Goal: Task Accomplishment & Management: Complete application form

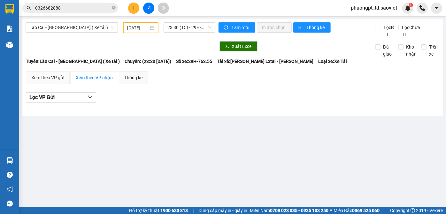
click at [67, 11] on span "0326682888" at bounding box center [70, 8] width 96 height 10
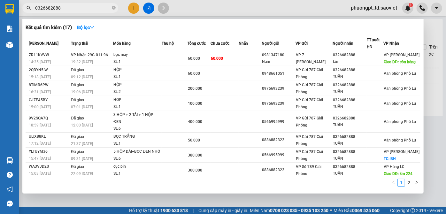
click at [66, 10] on input "0326682888" at bounding box center [72, 7] width 75 height 7
click at [65, 9] on input "0326682888" at bounding box center [72, 7] width 75 height 7
paste input "874455"
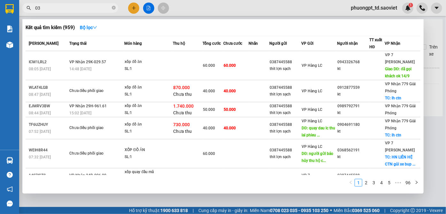
type input "0"
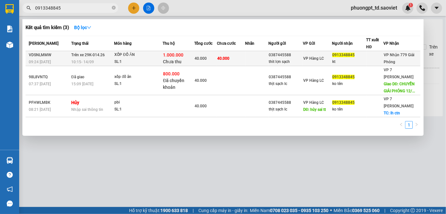
type input "0913348845"
click at [393, 59] on span "VP Nhận 779 Giải Phóng" at bounding box center [399, 58] width 31 height 11
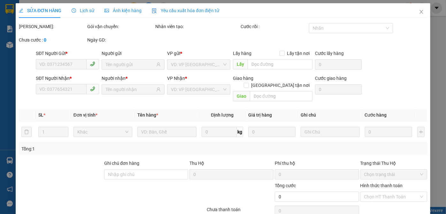
type input "0387445588"
type input "thit lợn sạch"
type input "0913348845"
type input "kt"
type input "1.000.000"
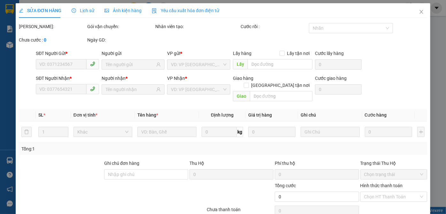
type input "30.000"
type input "40.000"
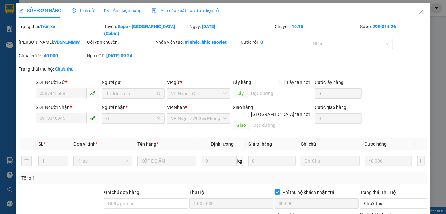
click at [81, 7] on div "Lịch sử" at bounding box center [83, 10] width 23 height 15
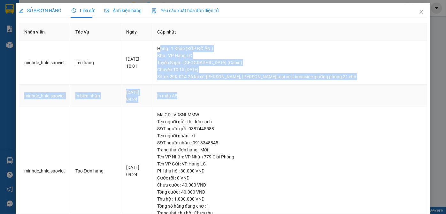
drag, startPoint x: 164, startPoint y: 43, endPoint x: 360, endPoint y: 106, distance: 205.9
click at [355, 103] on tbody "minhdc_hhlc.saoviet Lên hàng [DATE] 10:01 [GEOGRAPHIC_DATA] : 1 Khác (XỐP ĐỒ ĂN…" at bounding box center [223, 138] width 408 height 194
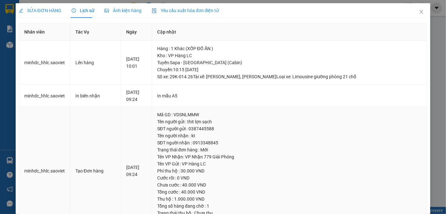
drag, startPoint x: 379, startPoint y: 123, endPoint x: 228, endPoint y: 103, distance: 151.7
click at [378, 123] on div "Tên người gửi : thit lợn sạch" at bounding box center [289, 121] width 264 height 7
